Goal: Obtain resource: Download file/media

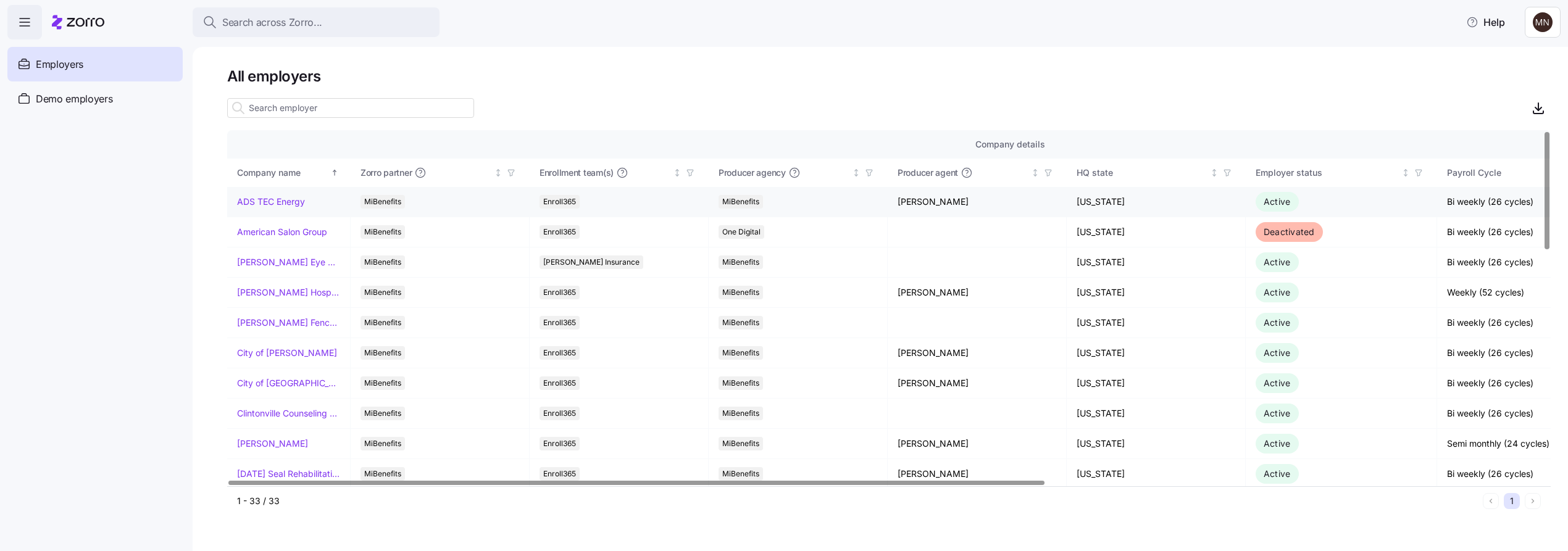
click at [286, 204] on link "ADS TEC Energy" at bounding box center [270, 202] width 68 height 13
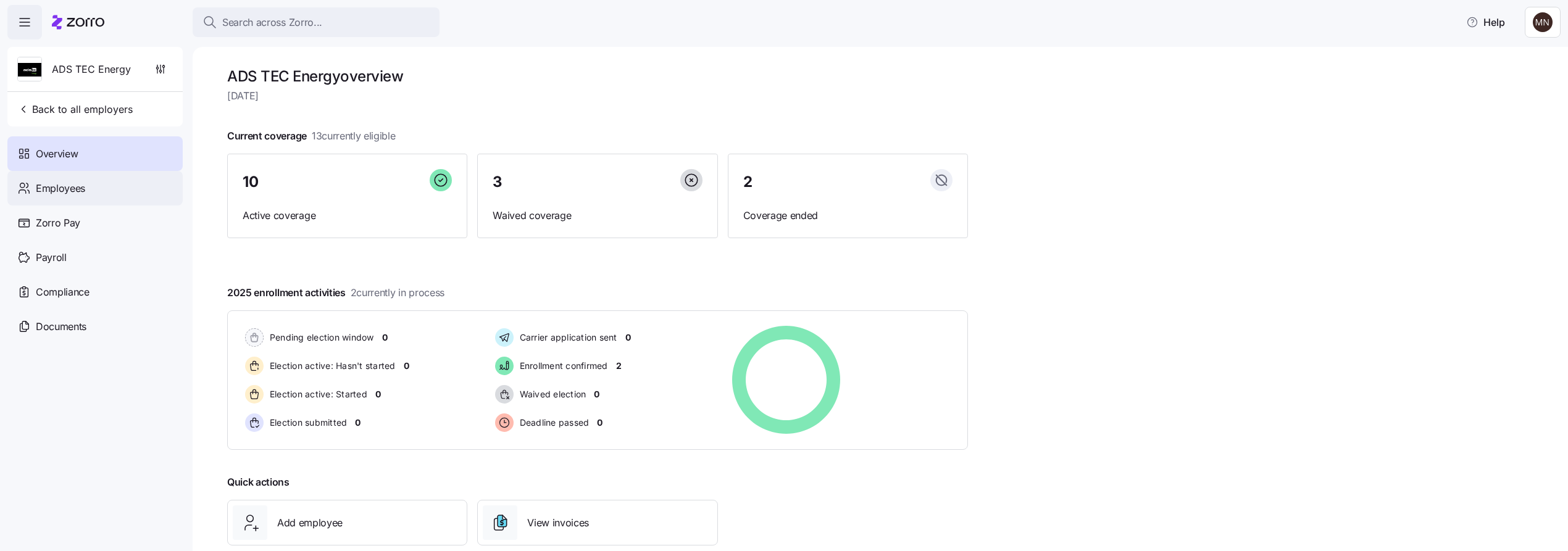
click at [66, 189] on span "Employees" at bounding box center [60, 188] width 49 height 16
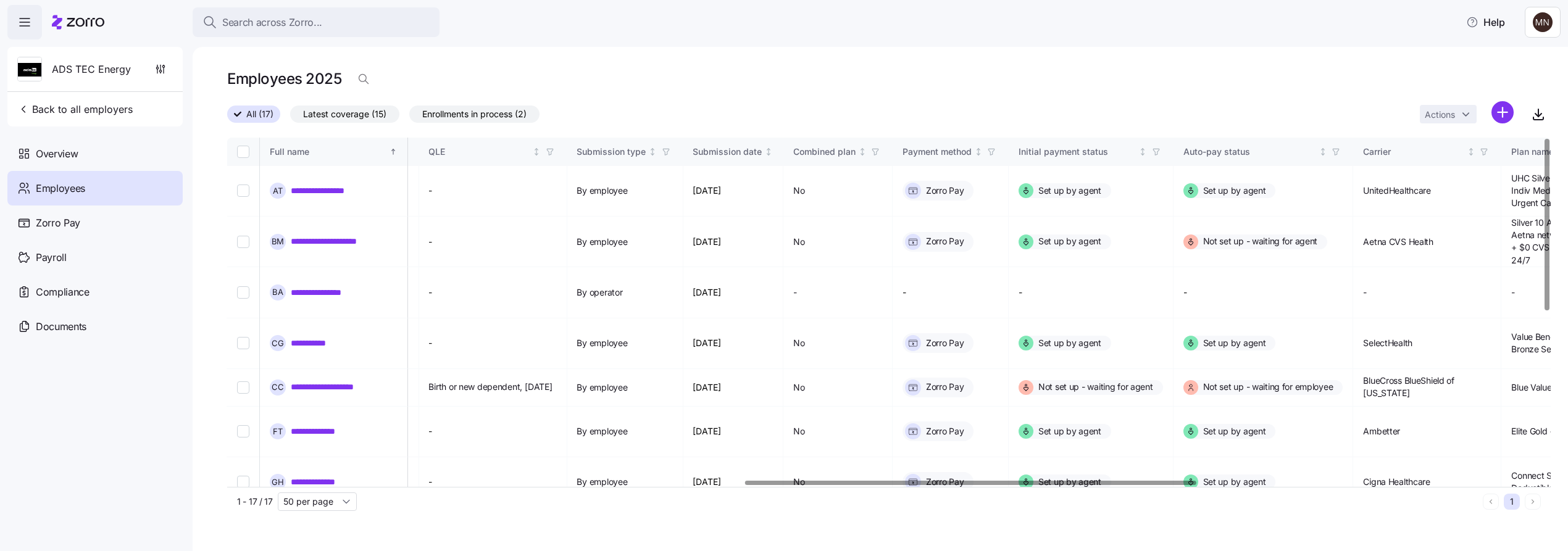
scroll to position [0, 1784]
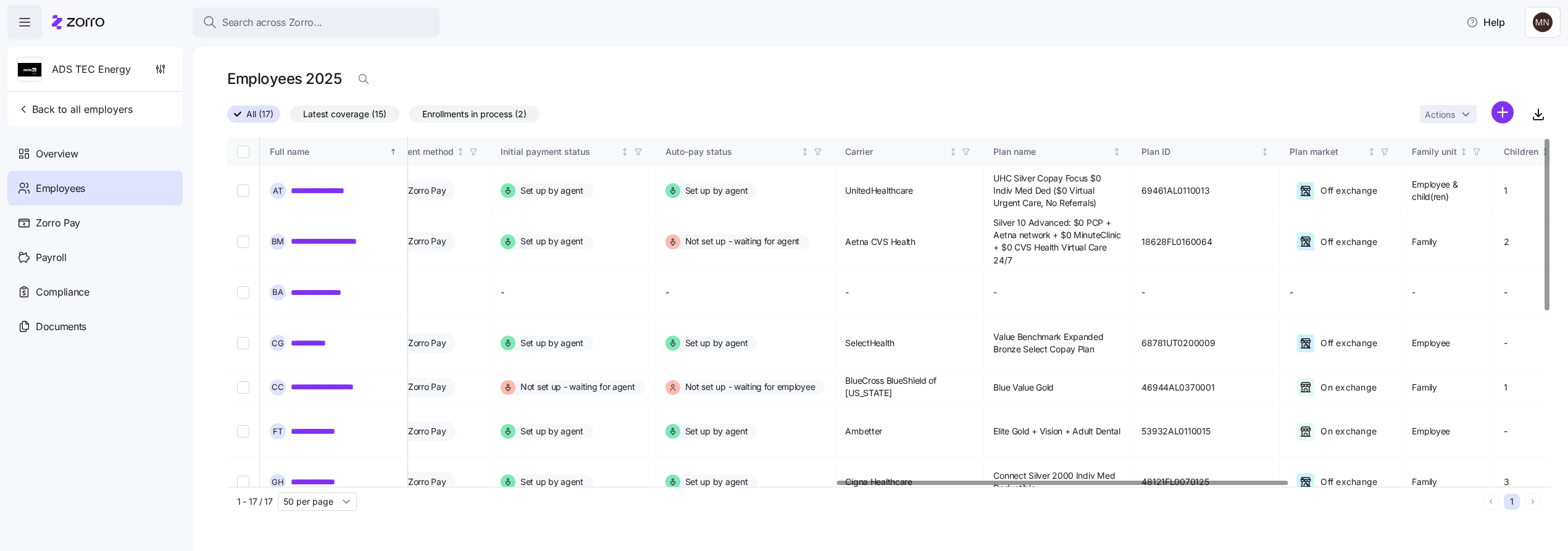
click at [1230, 485] on div at bounding box center [1062, 483] width 451 height 5
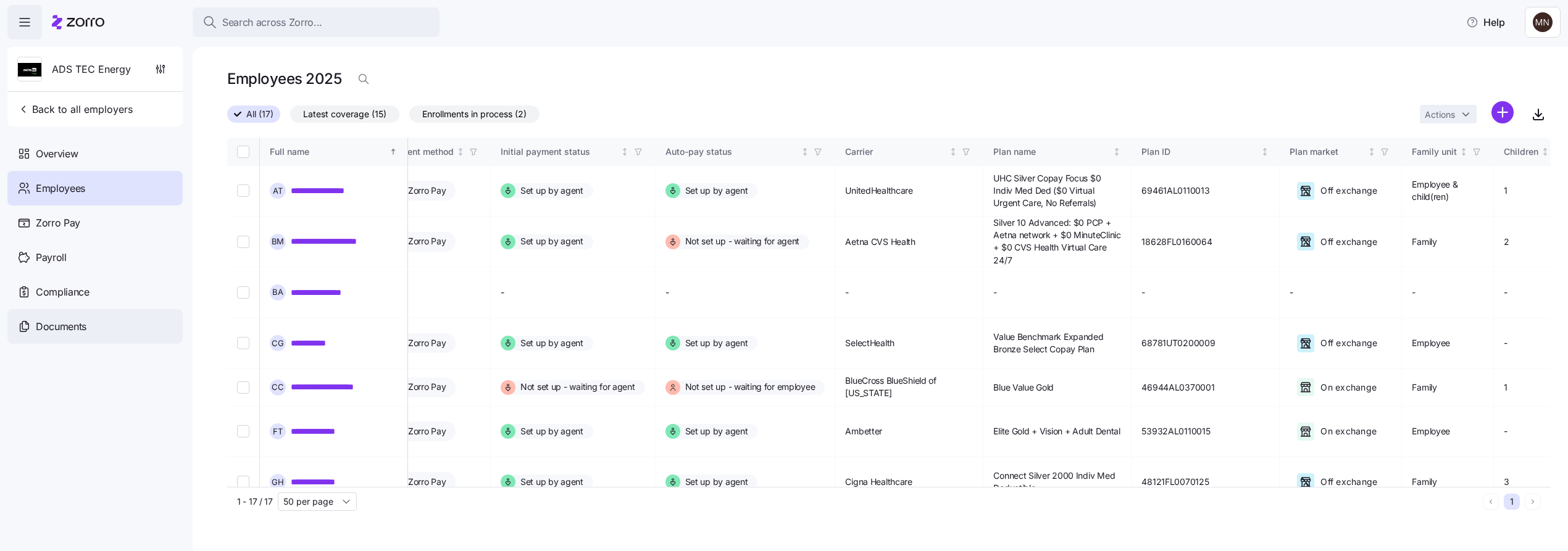
click at [81, 331] on span "Documents" at bounding box center [61, 327] width 51 height 16
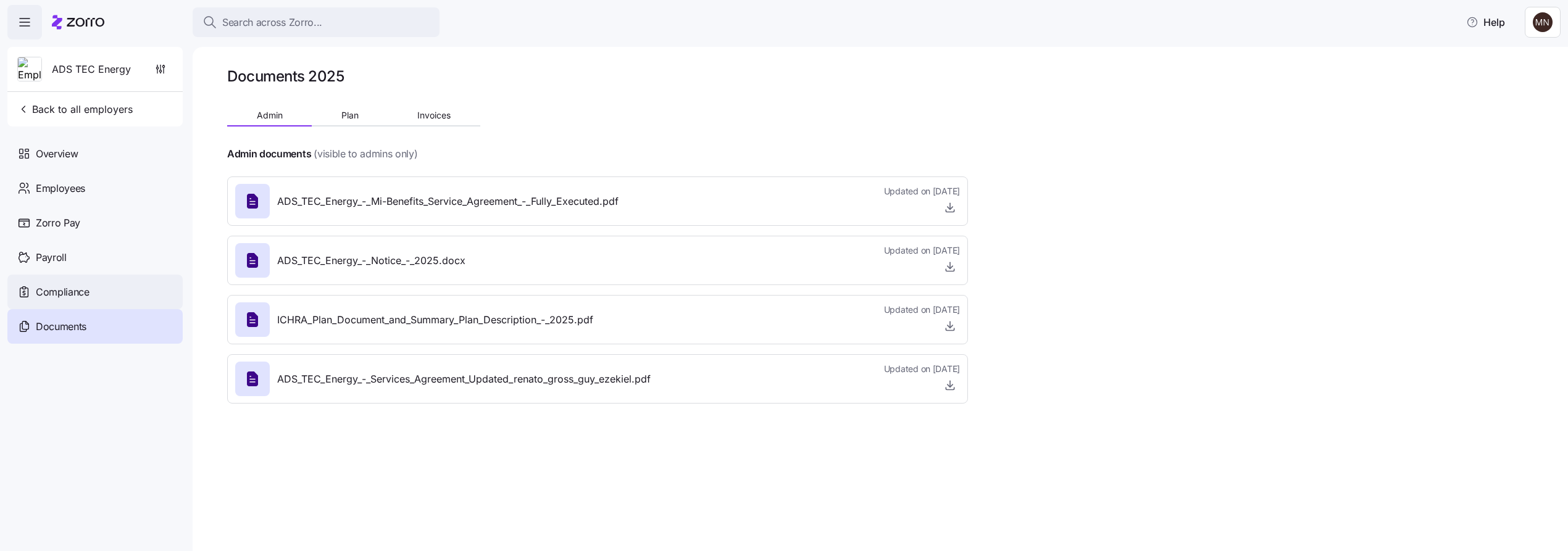
click at [72, 294] on span "Compliance" at bounding box center [63, 292] width 54 height 16
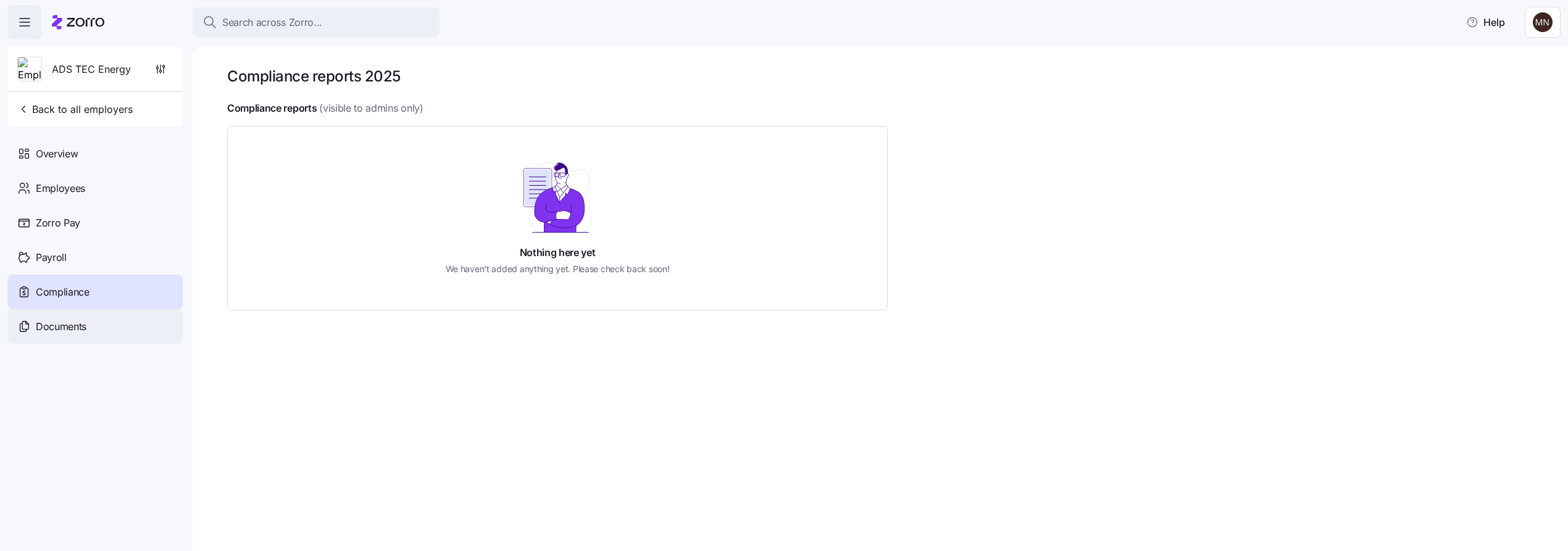
click at [76, 326] on span "Documents" at bounding box center [61, 327] width 51 height 16
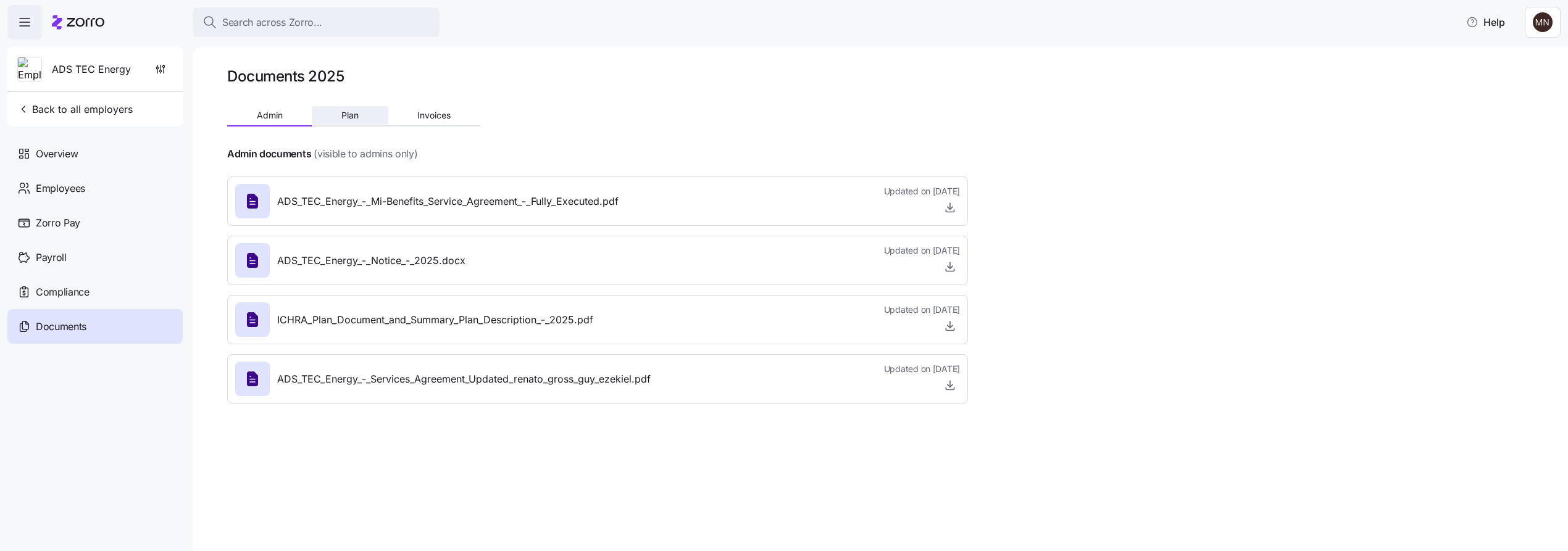
click at [353, 116] on span "Plan" at bounding box center [350, 115] width 17 height 9
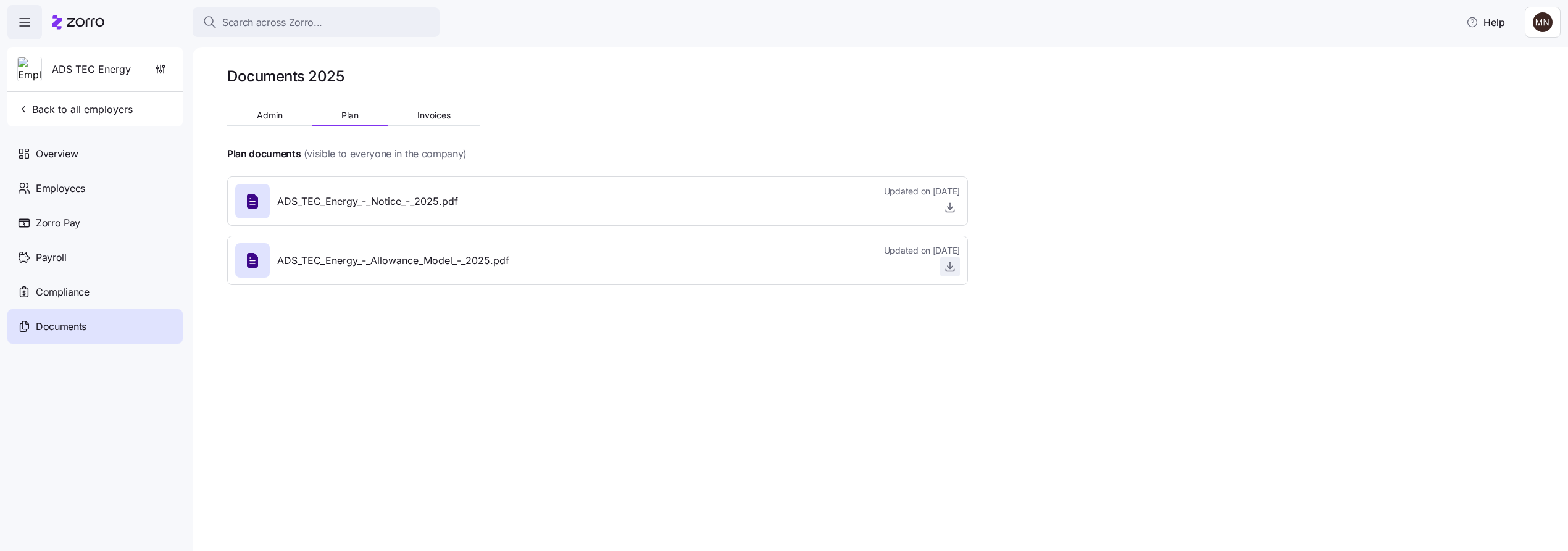
click at [947, 267] on icon "button" at bounding box center [950, 267] width 5 height 2
click at [70, 178] on div "Employees" at bounding box center [95, 188] width 175 height 34
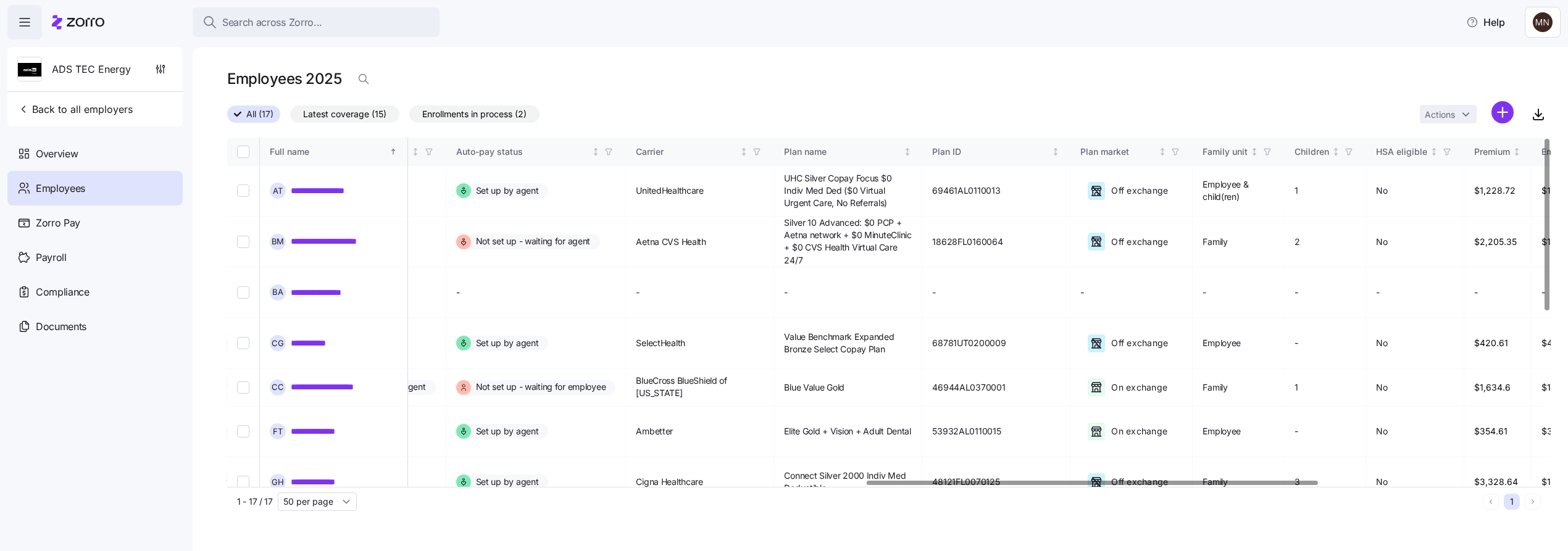
scroll to position [0, 1998]
click at [1351, 485] on div at bounding box center [1135, 483] width 451 height 5
click at [898, 151] on icon "Not sorted" at bounding box center [902, 152] width 9 height 9
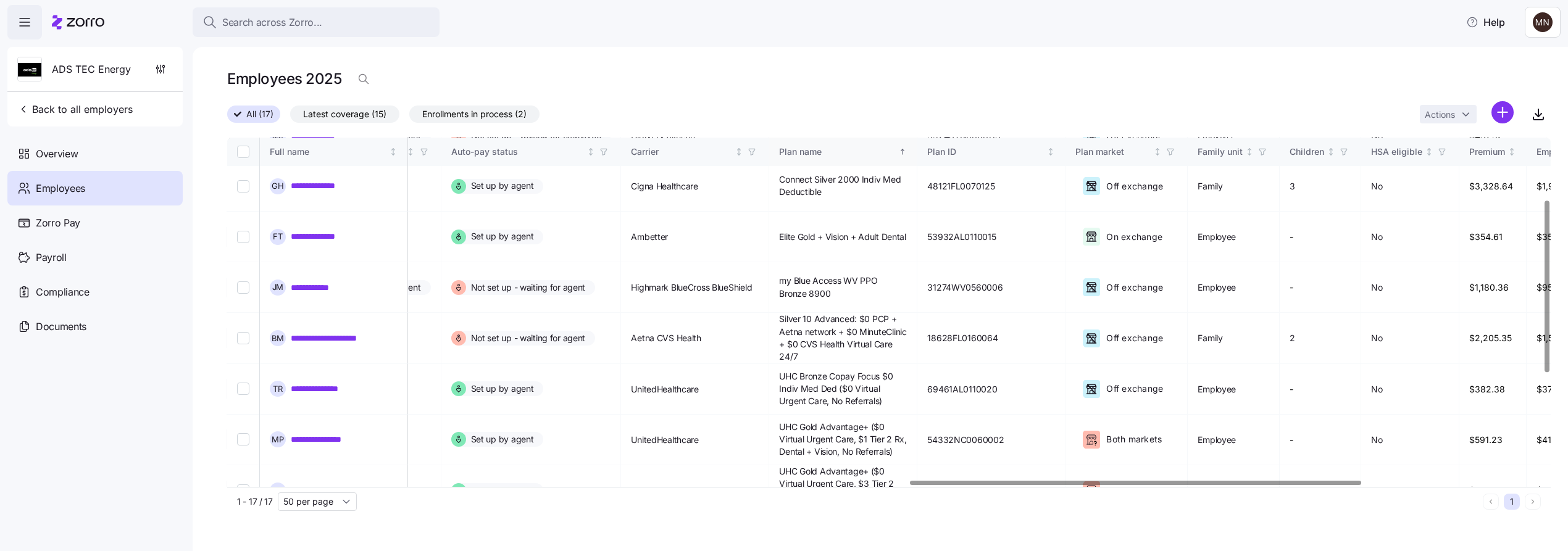
scroll to position [274, 1998]
